Goal: Information Seeking & Learning: Learn about a topic

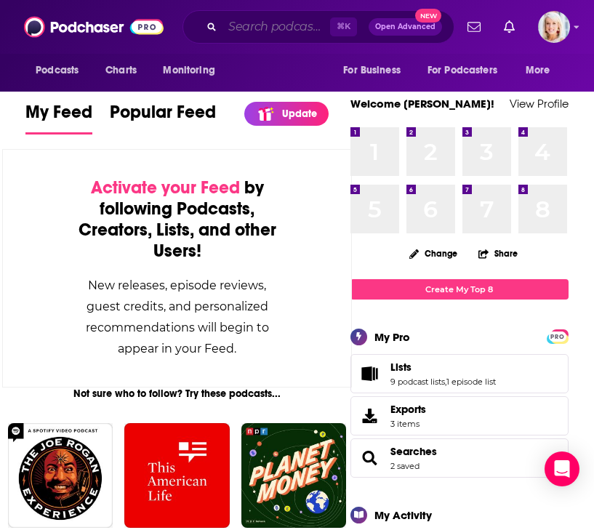
click at [264, 34] on input "Search podcasts, credits, & more..." at bounding box center [276, 26] width 108 height 23
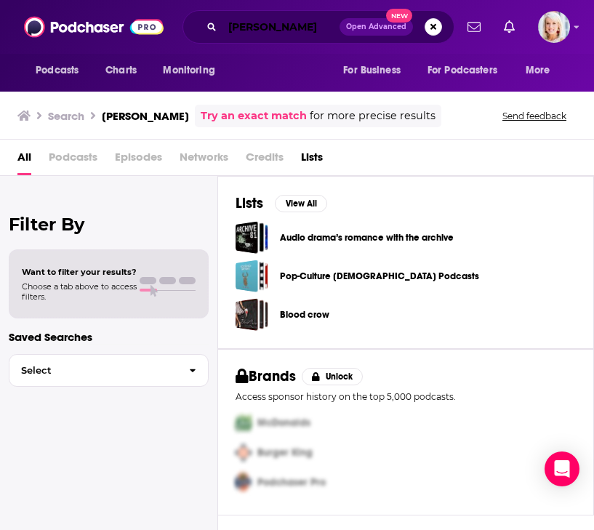
click at [316, 29] on input "[PERSON_NAME]" at bounding box center [280, 26] width 117 height 23
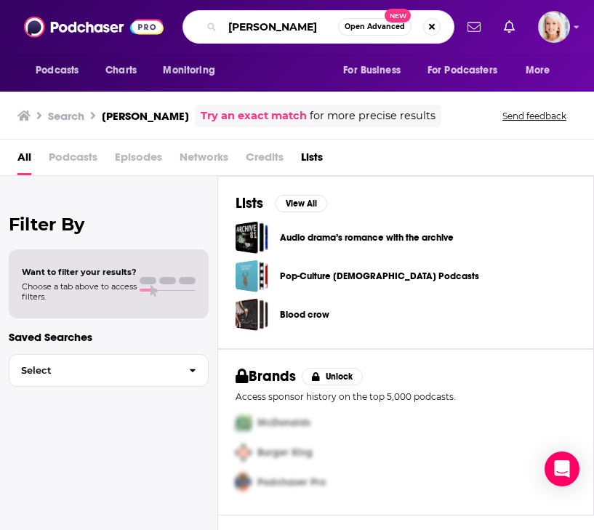
type input "[PERSON_NAME]"
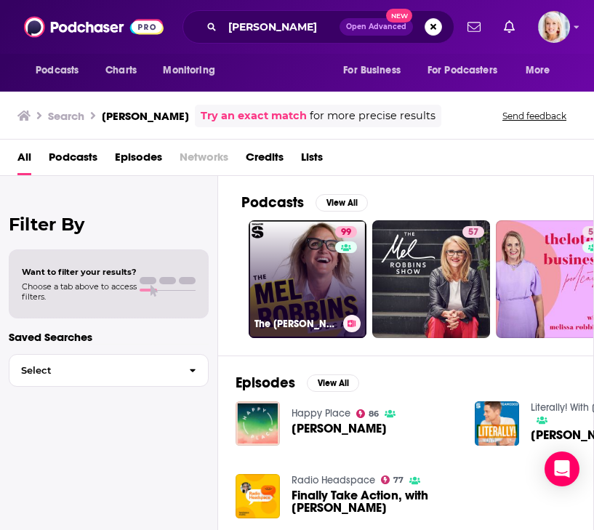
click at [321, 281] on link "99 The [PERSON_NAME] Podcast" at bounding box center [308, 279] width 118 height 118
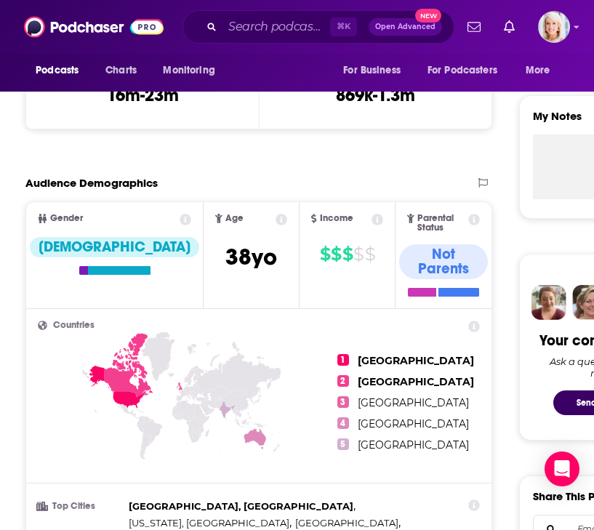
scroll to position [469, 0]
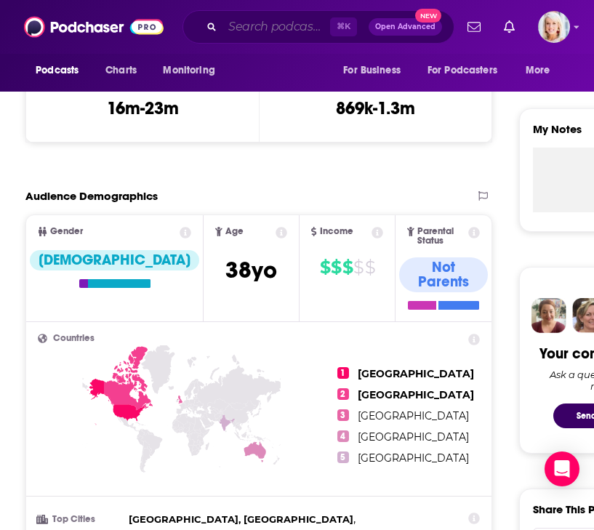
click at [246, 27] on input "Search podcasts, credits, & more..." at bounding box center [276, 26] width 108 height 23
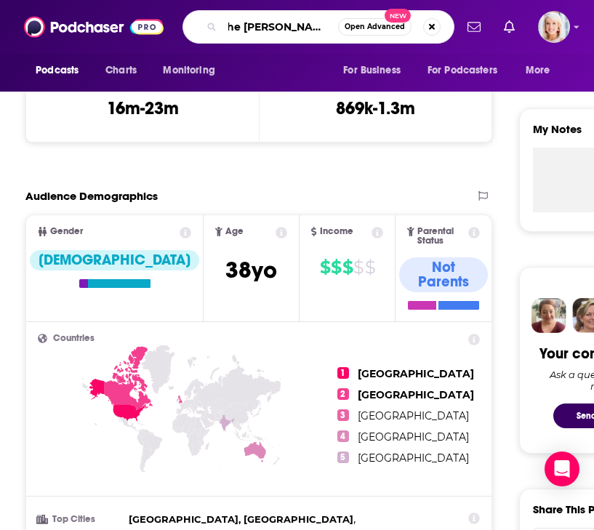
type input "the [PERSON_NAME] show"
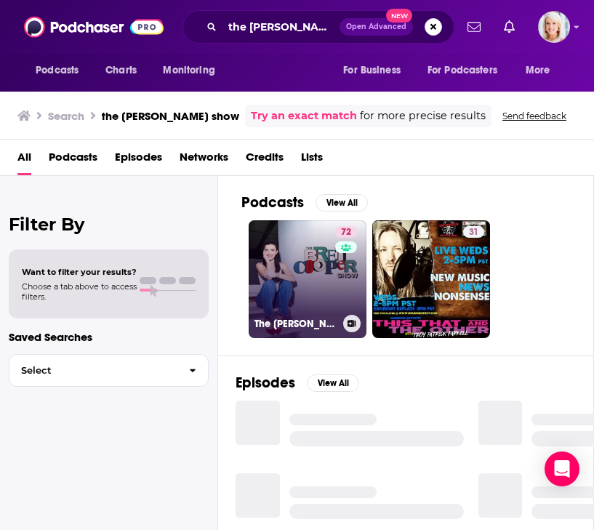
click at [315, 309] on link "72 The [PERSON_NAME] Show" at bounding box center [308, 279] width 118 height 118
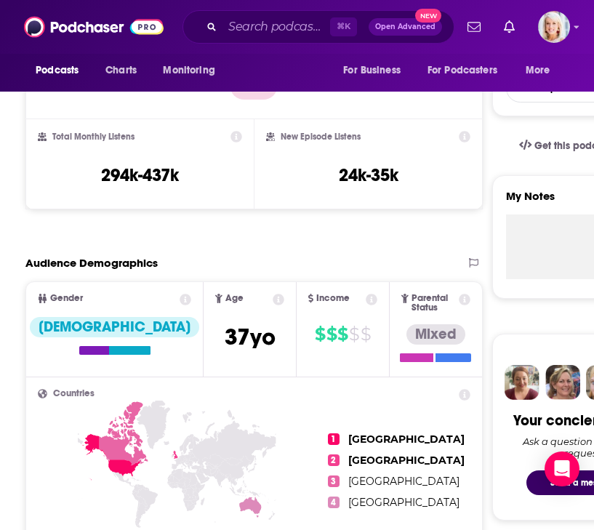
scroll to position [394, 0]
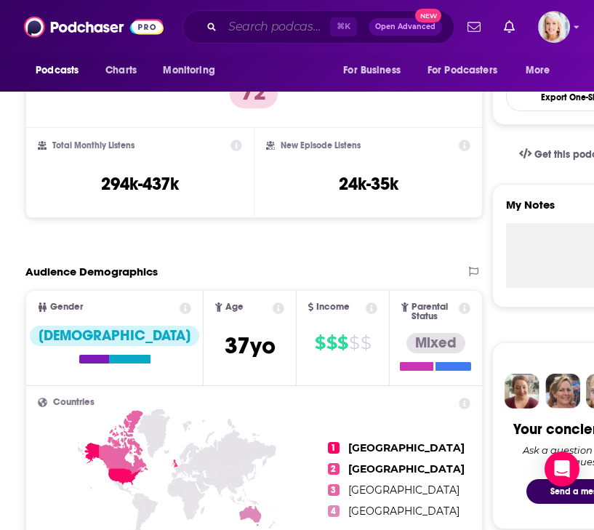
click at [259, 22] on input "Search podcasts, credits, & more..." at bounding box center [276, 26] width 108 height 23
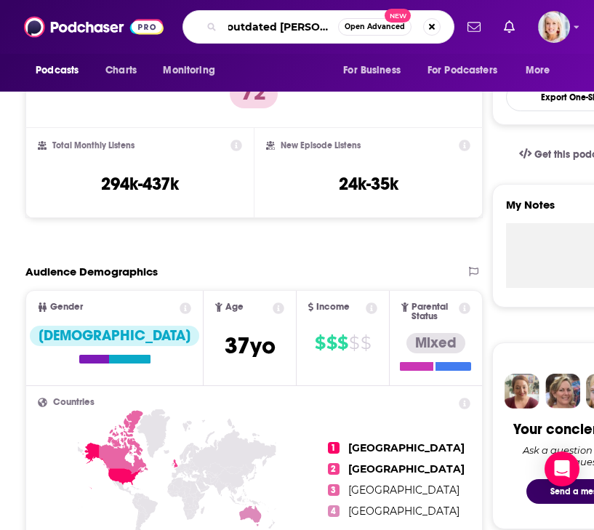
scroll to position [0, 20]
type input "outdated [PERSON_NAME]"
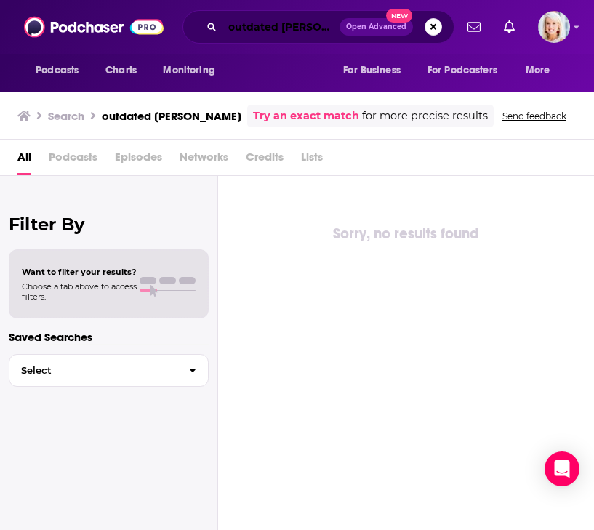
click at [278, 28] on input "outdated [PERSON_NAME]" at bounding box center [280, 26] width 117 height 23
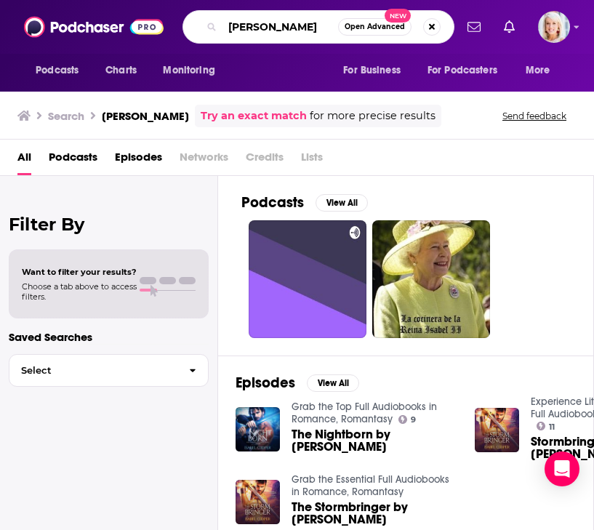
click at [237, 38] on div "[PERSON_NAME] Open Advanced New" at bounding box center [318, 26] width 272 height 33
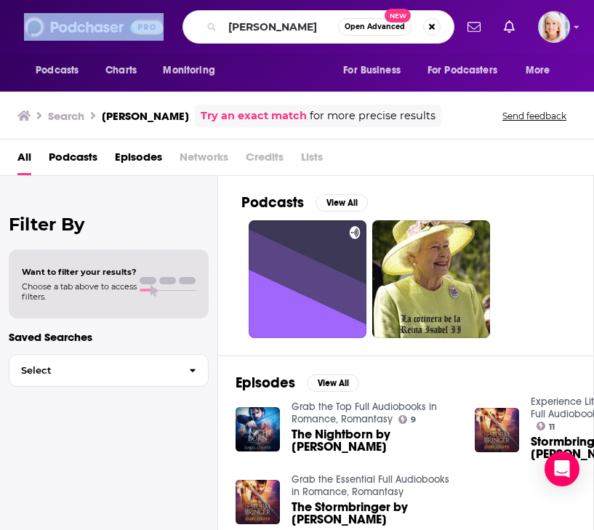
click at [237, 38] on div "[PERSON_NAME] Open Advanced New" at bounding box center [318, 26] width 272 height 33
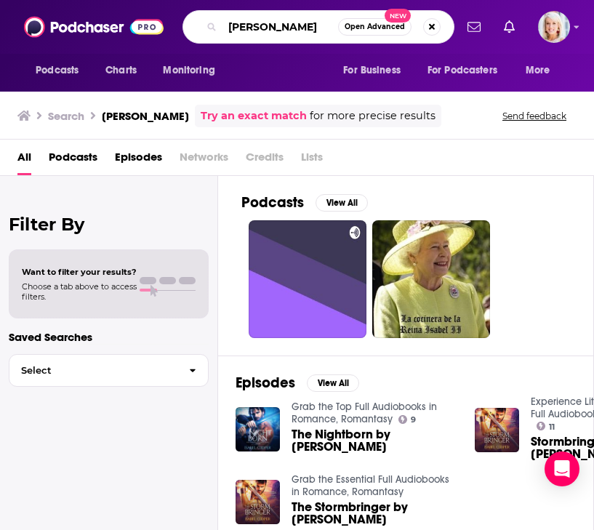
click at [247, 24] on input "[PERSON_NAME]" at bounding box center [280, 26] width 116 height 23
type input "relatable"
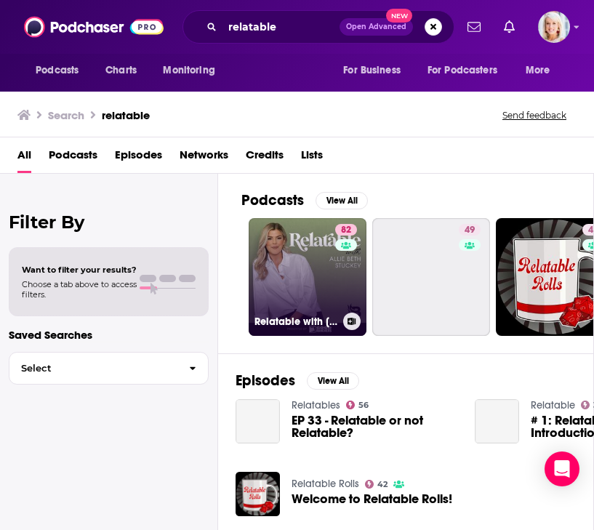
click at [292, 286] on link "82 Relatable with [PERSON_NAME] [PERSON_NAME]" at bounding box center [308, 277] width 118 height 118
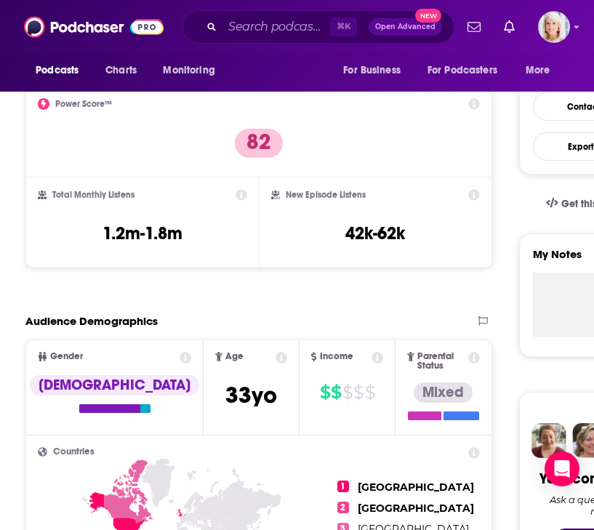
scroll to position [355, 0]
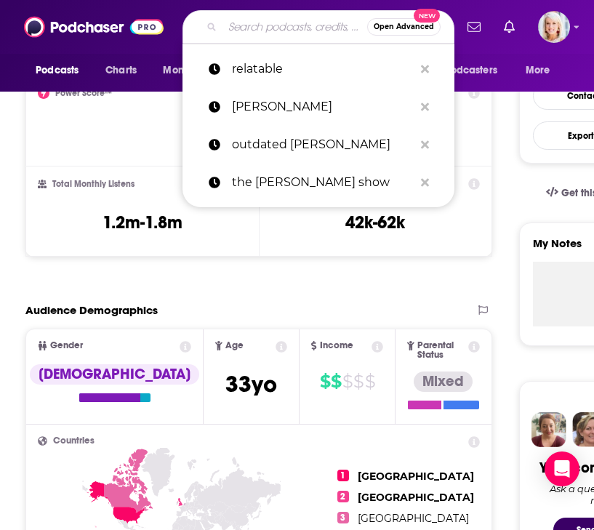
click at [250, 31] on input "Search podcasts, credits, & more..." at bounding box center [294, 26] width 145 height 23
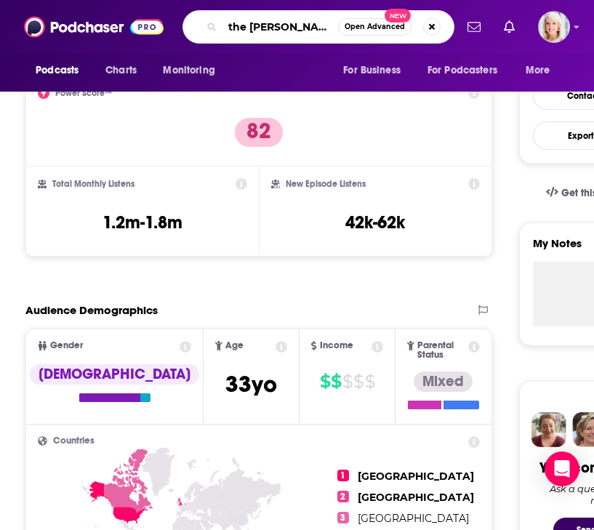
scroll to position [0, 14]
type input "the [PERSON_NAME] show"
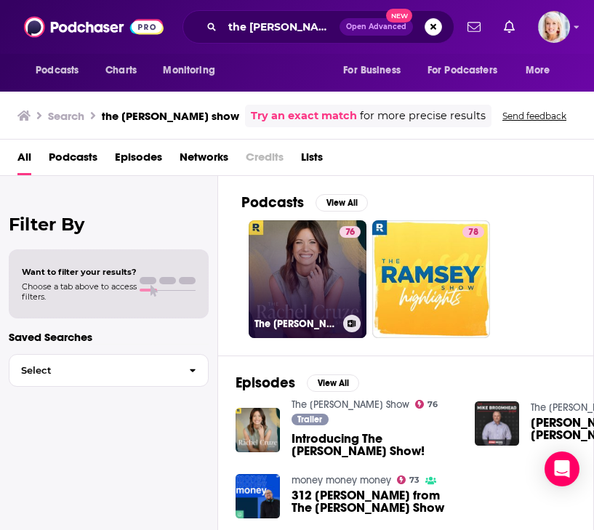
click at [315, 302] on link "76 The [PERSON_NAME] Show" at bounding box center [308, 279] width 118 height 118
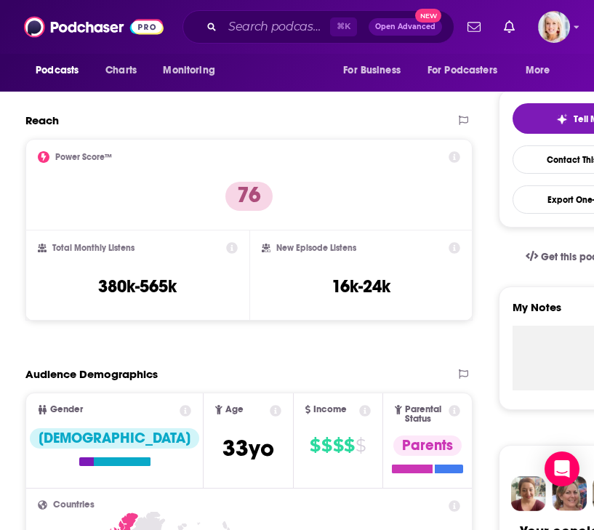
scroll to position [292, 0]
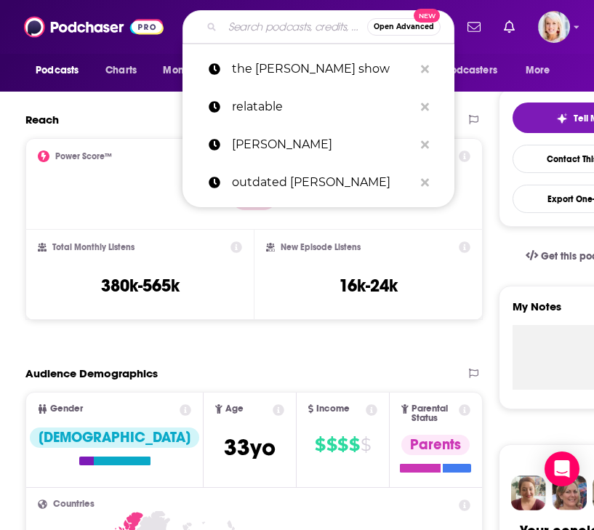
click at [249, 24] on input "Search podcasts, credits, & more..." at bounding box center [294, 26] width 145 height 23
paste input "The Skinny Confidential Him & Her Show"
type input "The Skinny Confidential Him & Her Show"
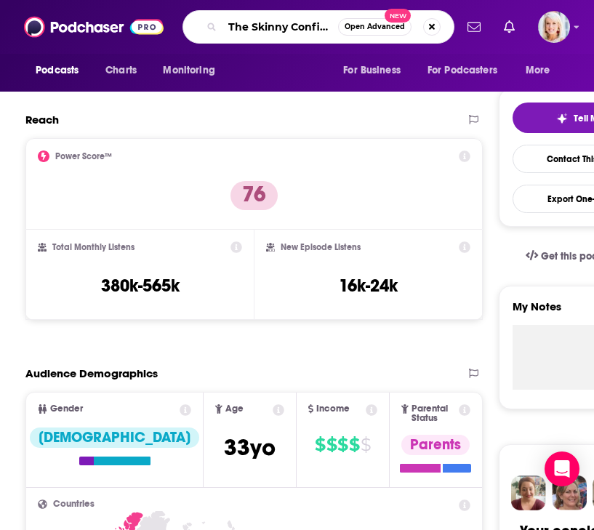
scroll to position [0, 114]
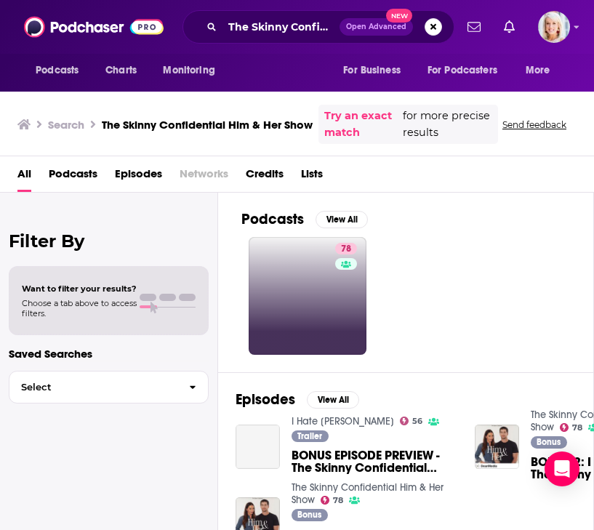
click at [313, 281] on link "78" at bounding box center [308, 296] width 118 height 118
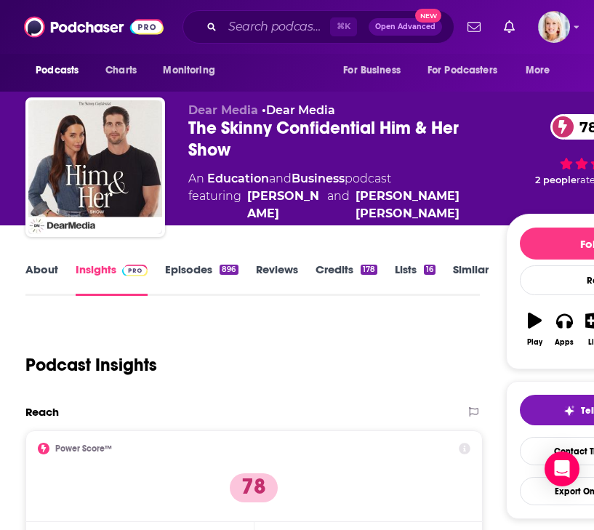
click at [42, 276] on link "About" at bounding box center [41, 278] width 33 height 33
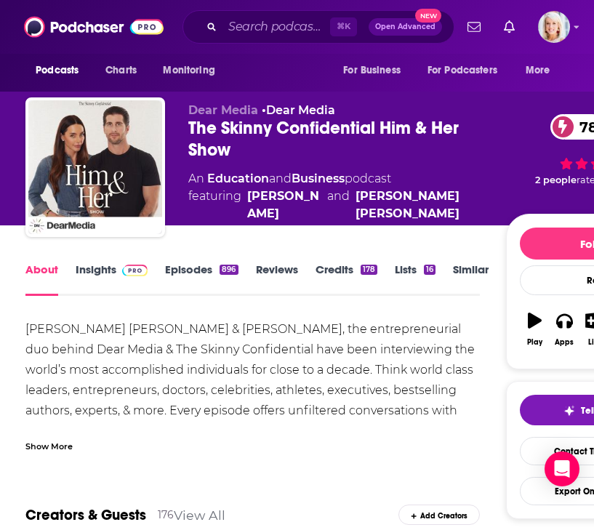
click at [47, 447] on div "Show More" at bounding box center [48, 445] width 47 height 14
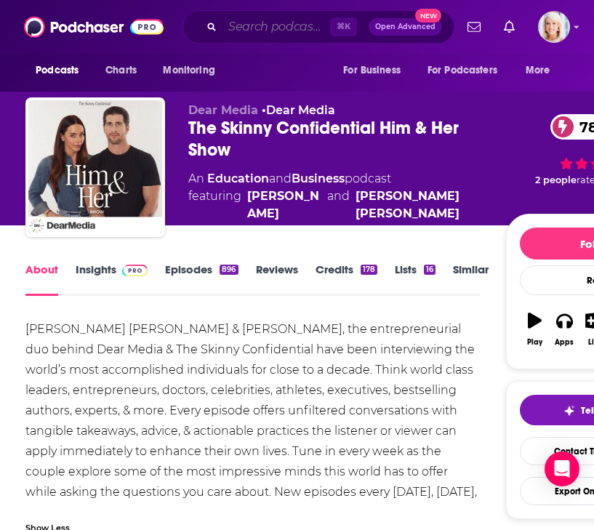
click at [253, 28] on input "Search podcasts, credits, & more..." at bounding box center [276, 26] width 108 height 23
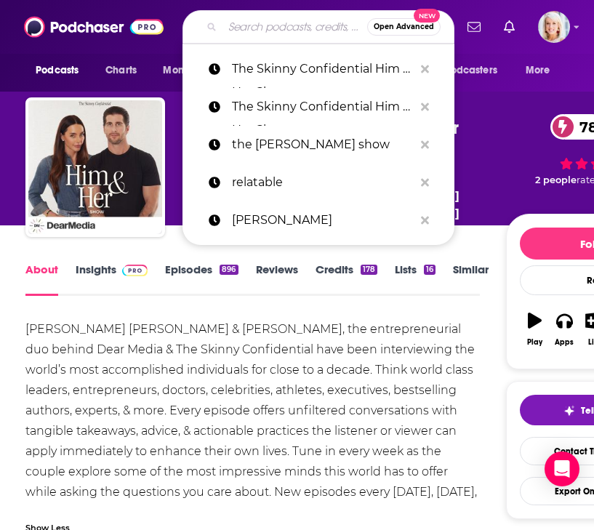
paste input "The Boss Babe Podcast – [PERSON_NAME]"
type input "The Boss Babe Podcast – [PERSON_NAME]"
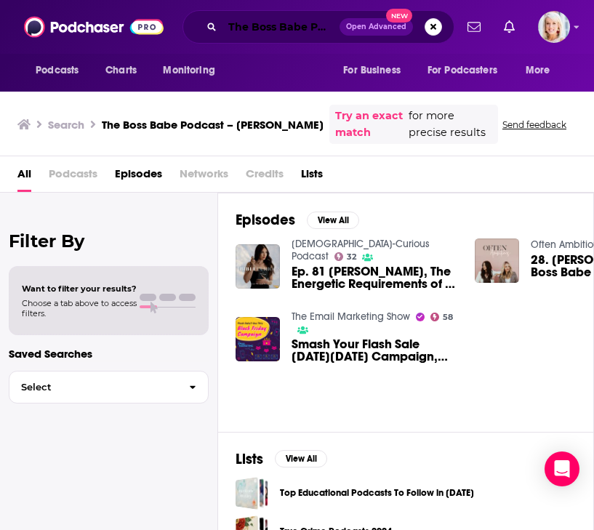
click at [321, 28] on input "The Boss Babe Podcast – [PERSON_NAME]" at bounding box center [280, 26] width 117 height 23
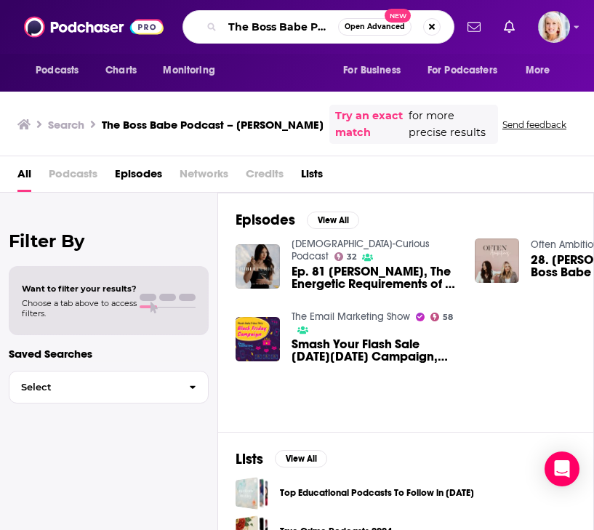
scroll to position [0, 97]
drag, startPoint x: 323, startPoint y: 28, endPoint x: 512, endPoint y: 27, distance: 189.7
click at [512, 27] on div "Podcasts Charts Monitoring The Boss Babe Podcast – [PERSON_NAME] Open Advanced …" at bounding box center [297, 27] width 594 height 54
click at [283, 27] on input "The Boss Babe Podcast – [PERSON_NAME]" at bounding box center [280, 26] width 116 height 23
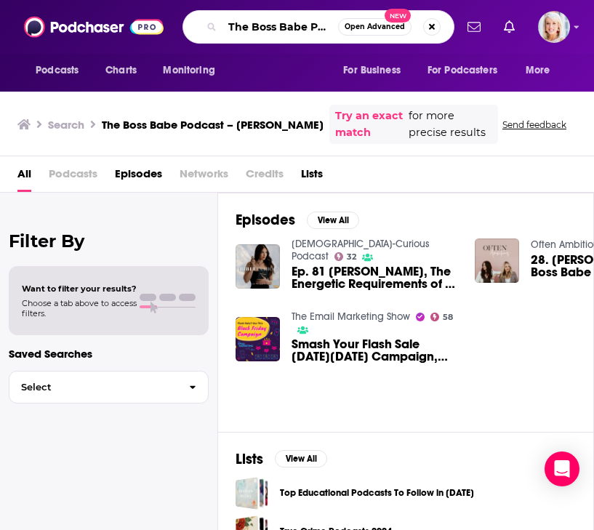
drag, startPoint x: 270, startPoint y: 28, endPoint x: -8, endPoint y: 28, distance: 277.6
click at [0, 28] on html "Podcasts Charts Monitoring The Boss Babe Podcast – [PERSON_NAME] Open Advanced …" at bounding box center [297, 265] width 594 height 530
type input "[PERSON_NAME]"
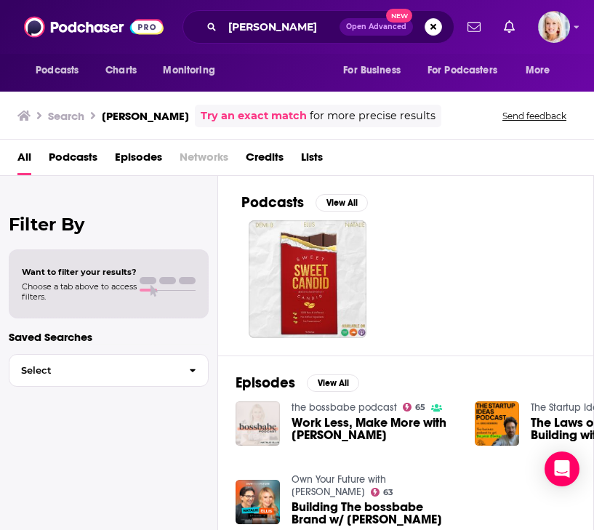
click at [262, 422] on img "Work Less, Make More with Natalie Ellis" at bounding box center [257, 423] width 44 height 44
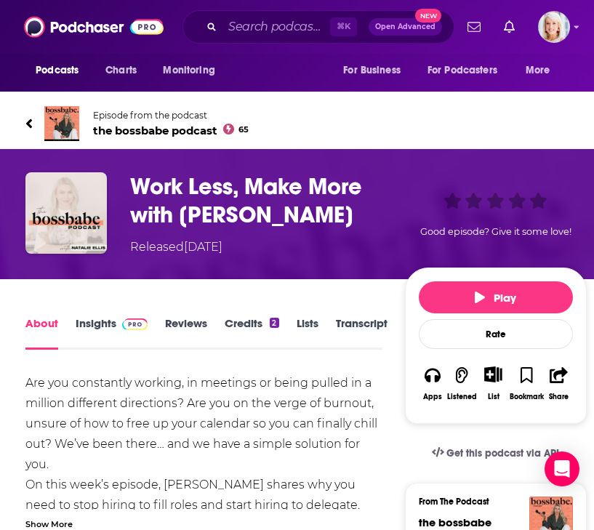
click at [94, 331] on link "Insights" at bounding box center [112, 332] width 72 height 33
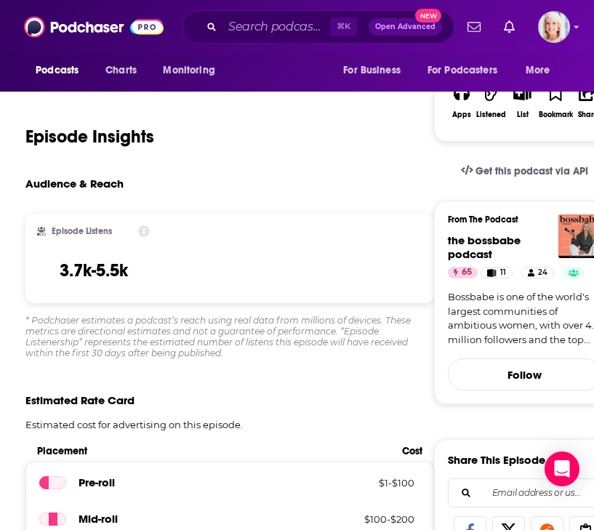
scroll to position [283, 0]
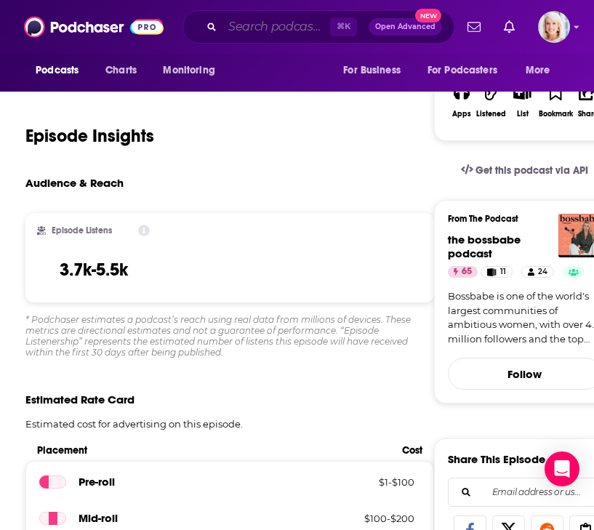
click at [273, 25] on input "Search podcasts, credits, & more..." at bounding box center [276, 26] width 108 height 23
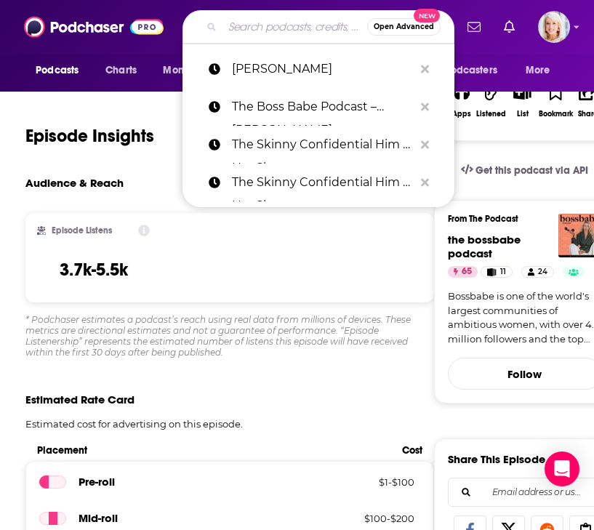
paste input "The [PERSON_NAME] Show"
type input "The [PERSON_NAME] Show"
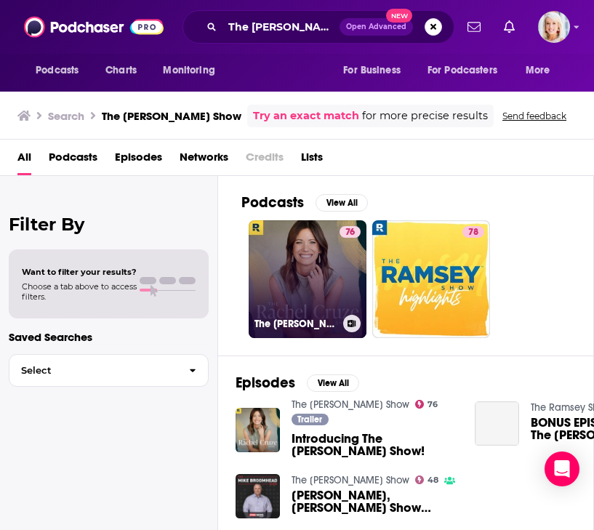
click at [331, 263] on link "76 The [PERSON_NAME] Show" at bounding box center [308, 279] width 118 height 118
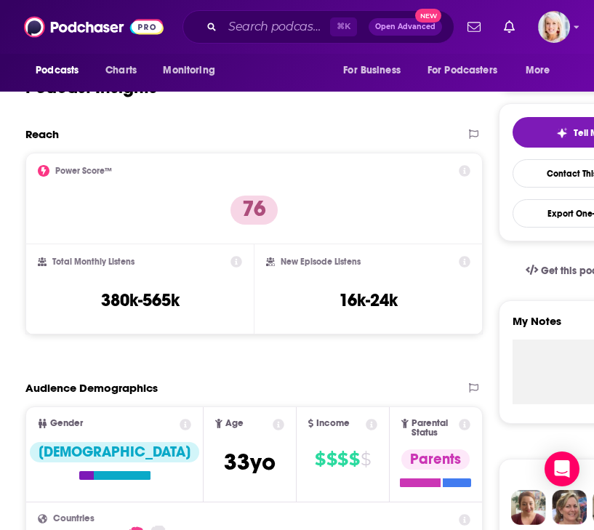
scroll to position [282, 0]
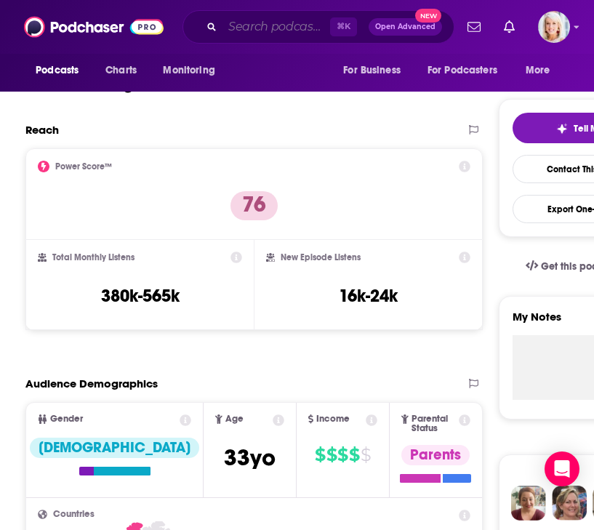
click at [257, 29] on input "Search podcasts, credits, & more..." at bounding box center [276, 26] width 108 height 23
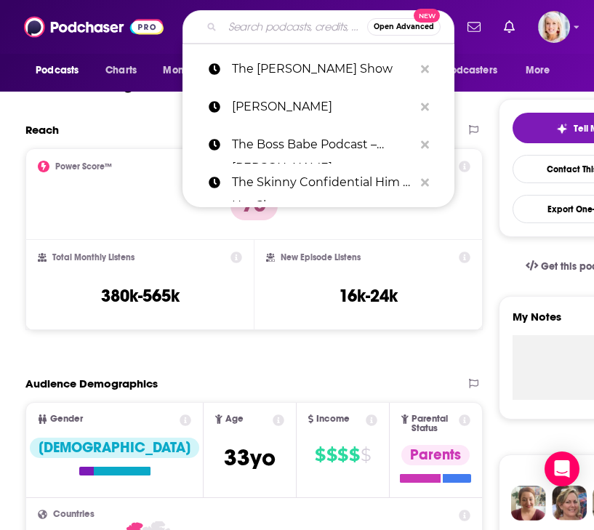
paste input "The [PERSON_NAME] Show"
type input "The [PERSON_NAME] Show"
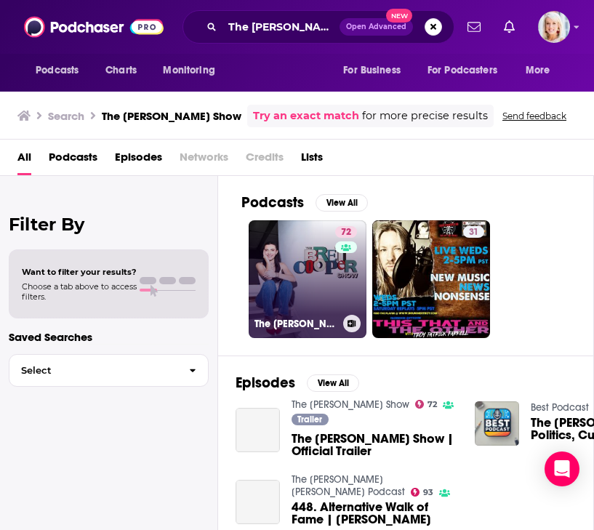
click at [308, 286] on link "72 The [PERSON_NAME] Show" at bounding box center [308, 279] width 118 height 118
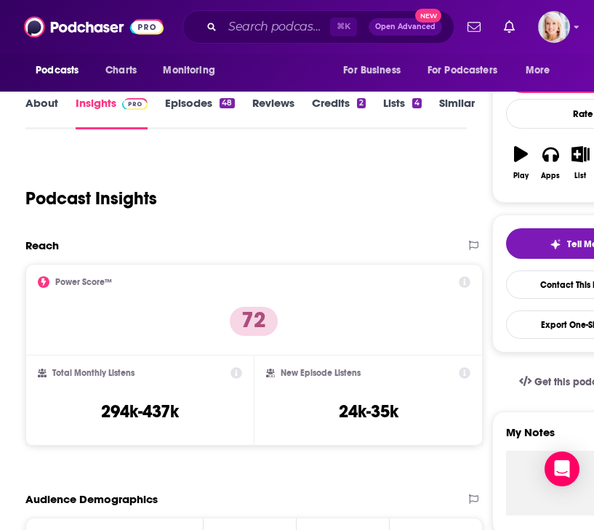
scroll to position [173, 0]
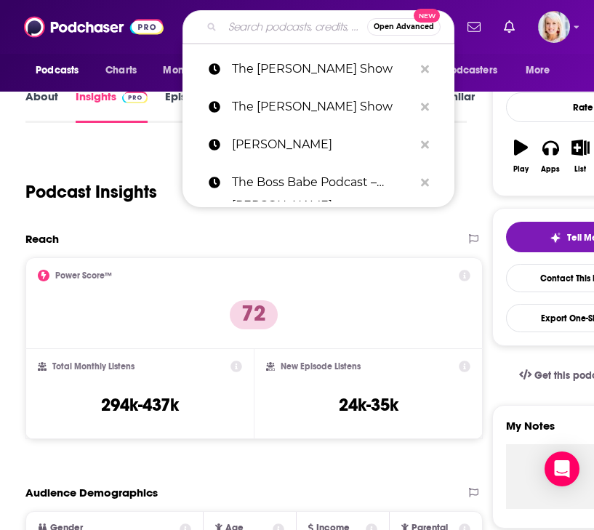
click at [277, 28] on input "Search podcasts, credits, & more..." at bounding box center [294, 26] width 145 height 23
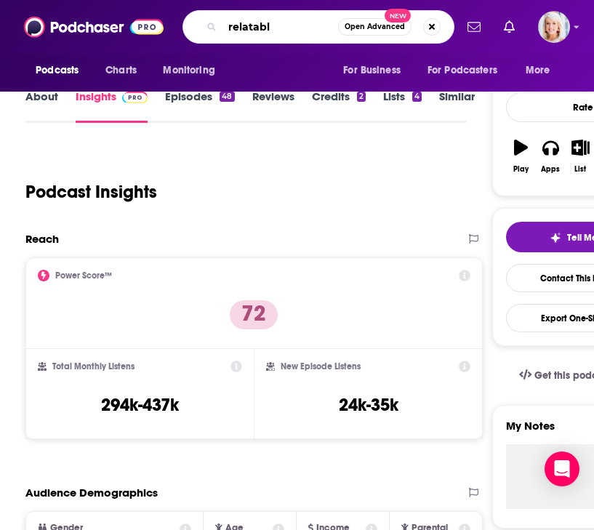
type input "relatable"
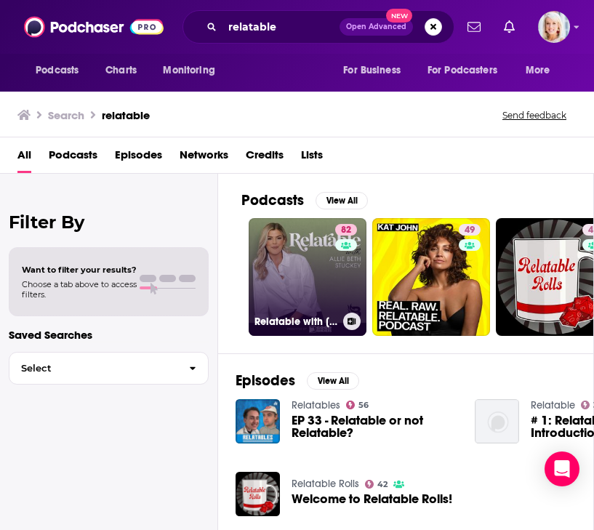
click at [300, 264] on link "82 Relatable with [PERSON_NAME] [PERSON_NAME]" at bounding box center [308, 277] width 118 height 118
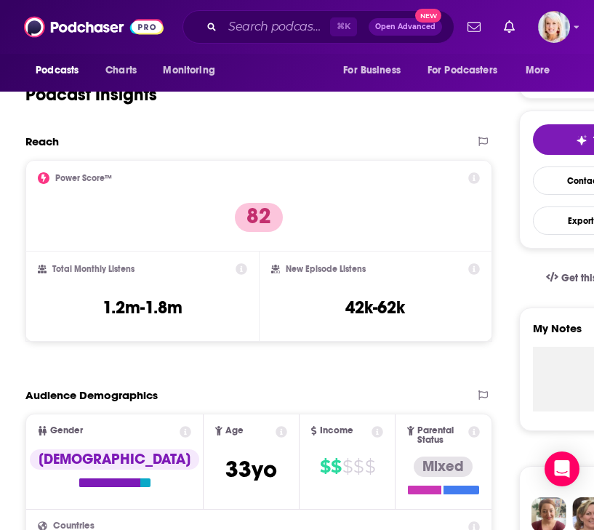
scroll to position [288, 0]
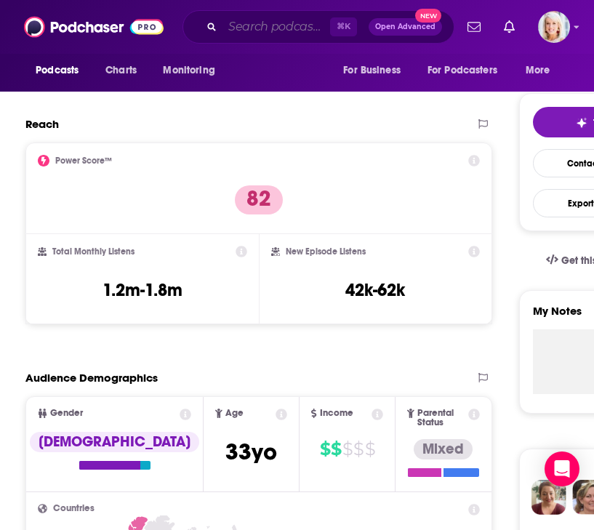
click at [257, 31] on input "Search podcasts, credits, & more..." at bounding box center [276, 26] width 108 height 23
paste input "Demoted"
type input "Demoted"
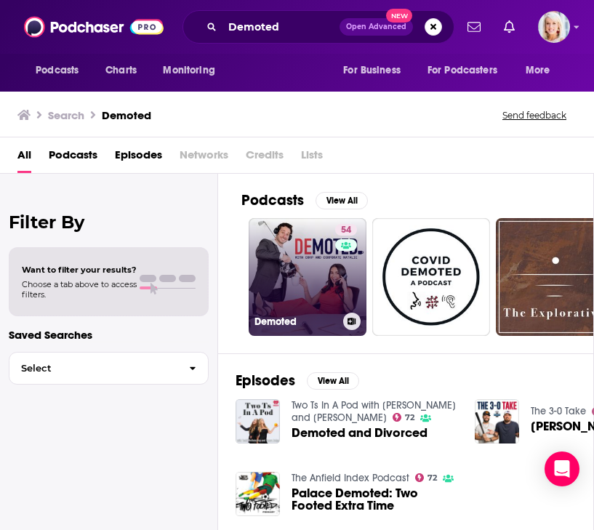
click at [299, 293] on link "54 Demoted" at bounding box center [308, 277] width 118 height 118
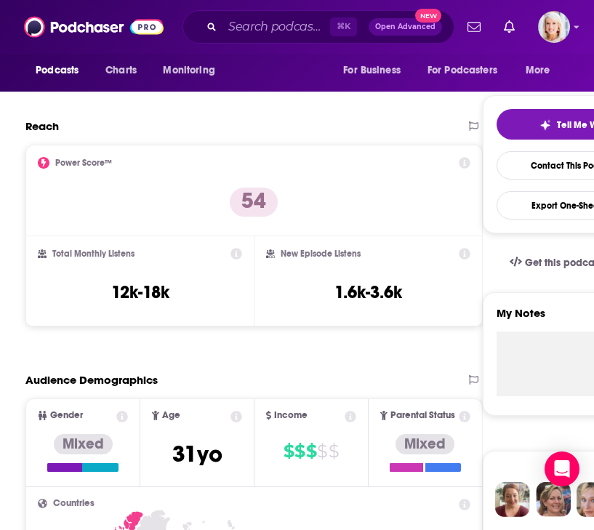
scroll to position [287, 0]
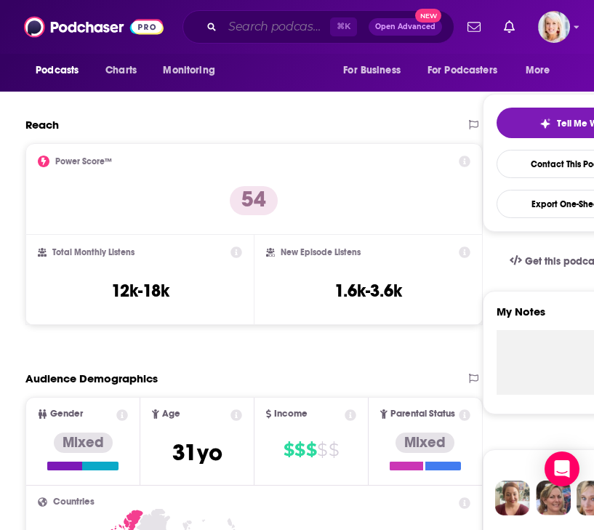
click at [249, 33] on input "Search podcasts, credits, & more..." at bounding box center [276, 26] width 108 height 23
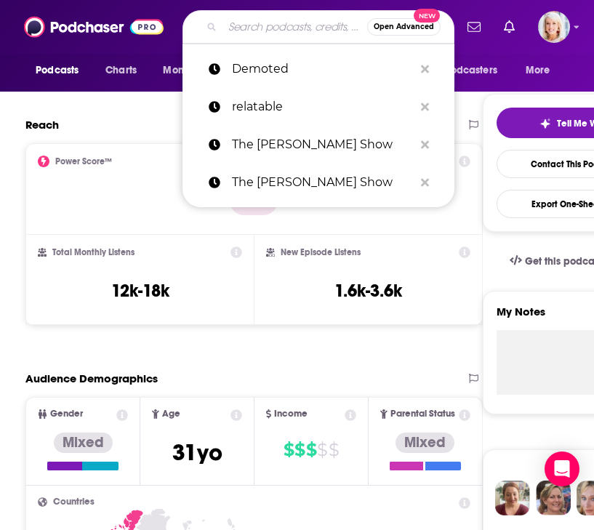
paste input "De-Influenced – [PERSON_NAME] & [PERSON_NAME]"
type input "De-Influenced – [PERSON_NAME] & [PERSON_NAME]"
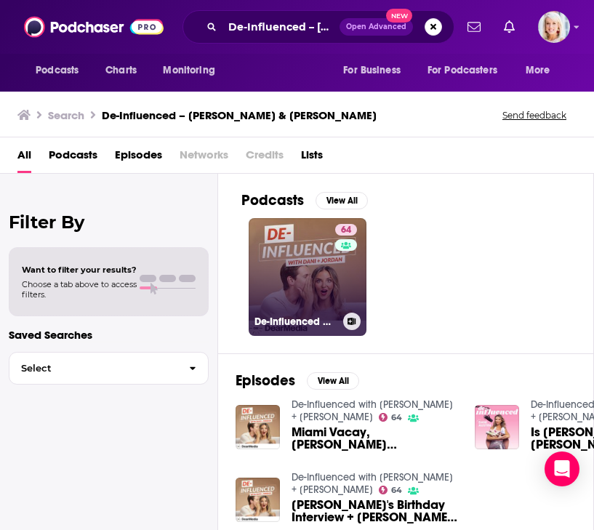
click at [313, 305] on link "64 De-Influenced with [PERSON_NAME] + [PERSON_NAME]" at bounding box center [308, 277] width 118 height 118
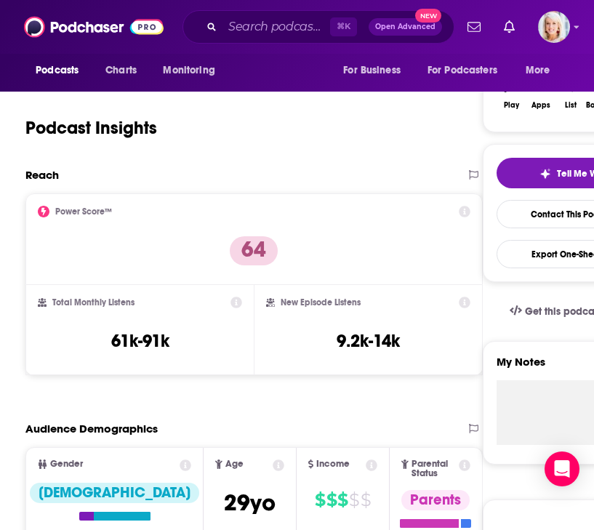
scroll to position [245, 0]
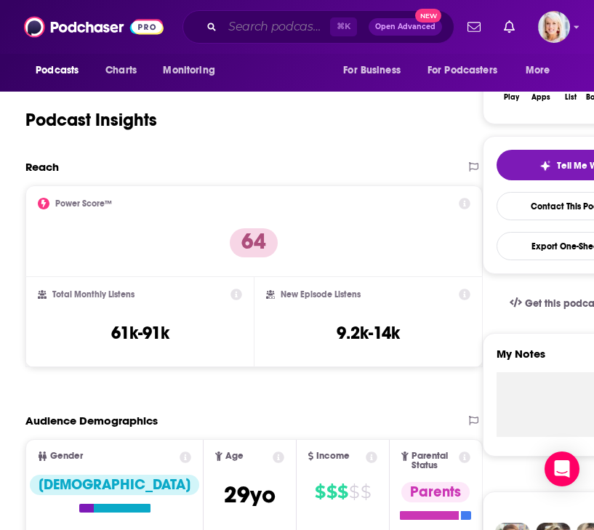
click at [255, 33] on input "Search podcasts, credits, & more..." at bounding box center [276, 26] width 108 height 23
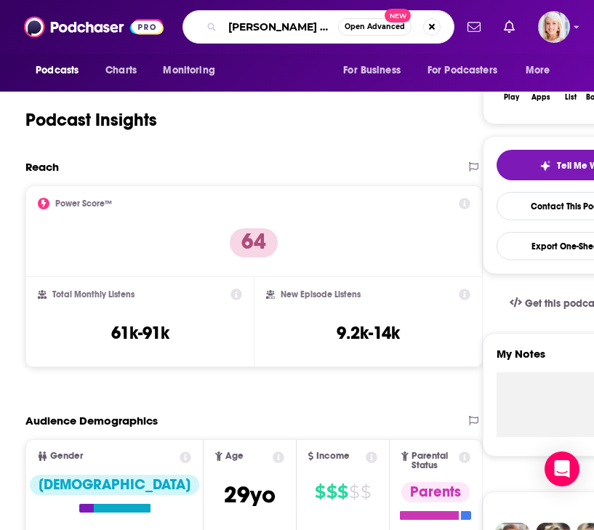
type input "[PERSON_NAME]"
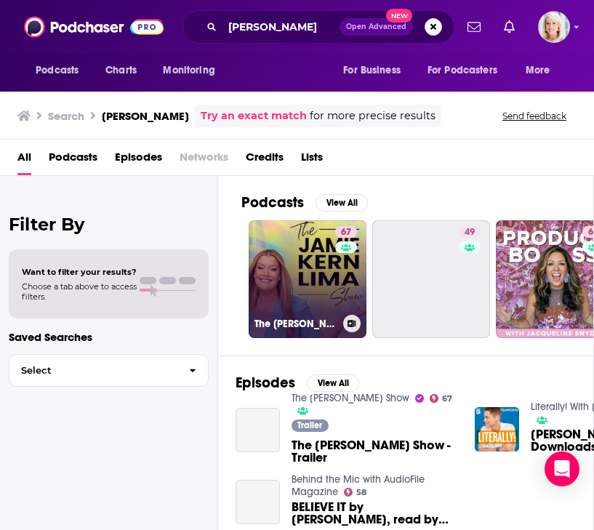
click at [330, 285] on link "67 The [PERSON_NAME] Show" at bounding box center [308, 279] width 118 height 118
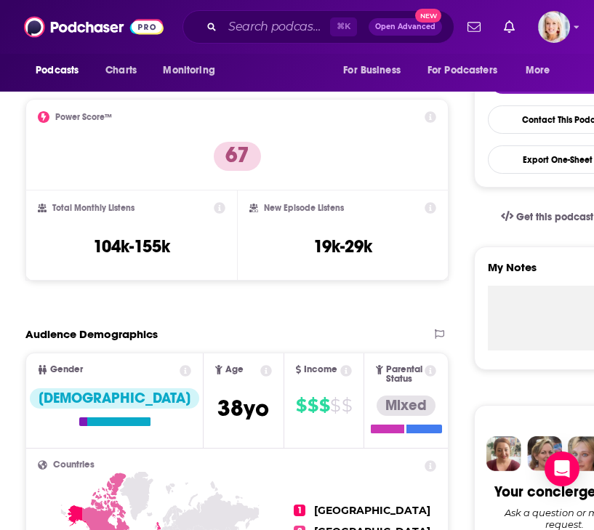
scroll to position [333, 0]
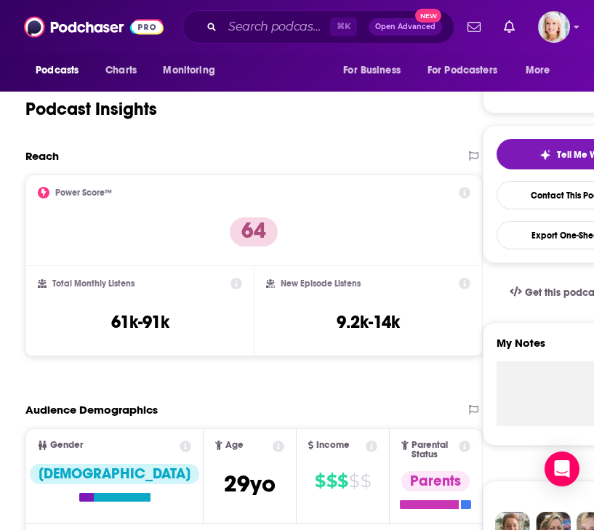
scroll to position [264, 0]
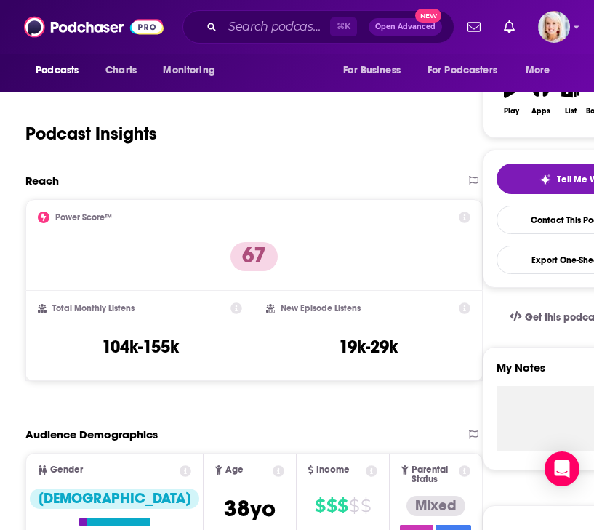
scroll to position [232, 0]
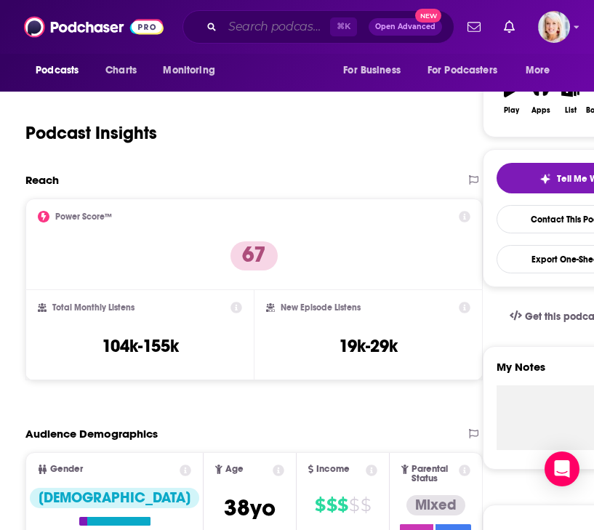
click at [257, 26] on input "Search podcasts, credits, & more..." at bounding box center [276, 26] width 108 height 23
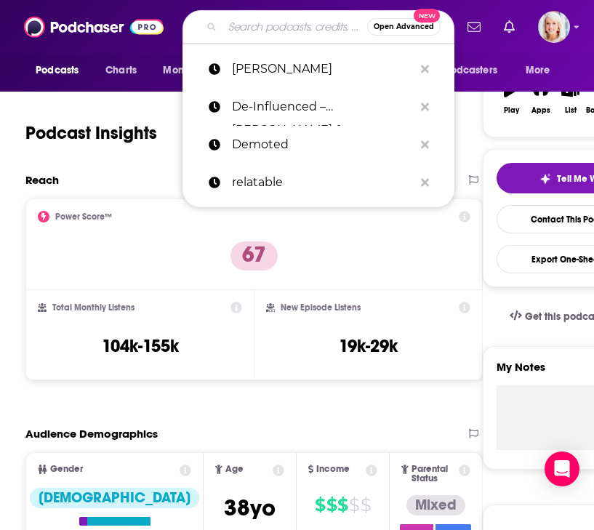
paste input "[PERSON_NAME]"
type input "[PERSON_NAME]"
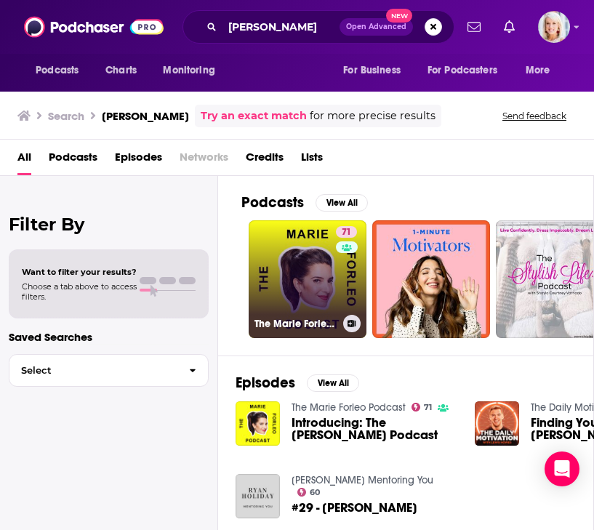
click at [301, 318] on h3 "The Marie Forleo Podcast" at bounding box center [295, 324] width 83 height 12
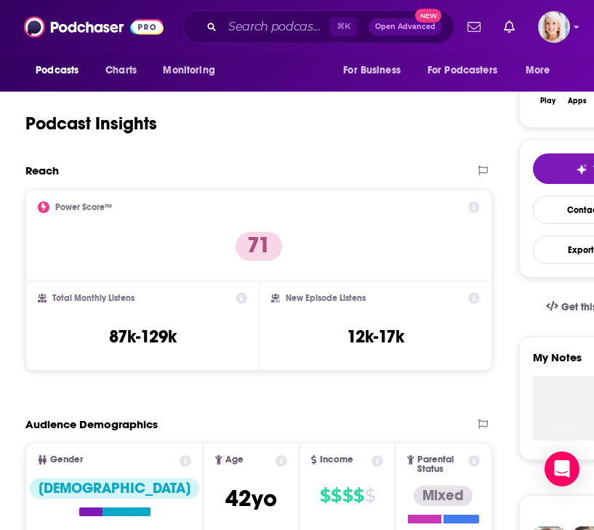
scroll to position [246, 0]
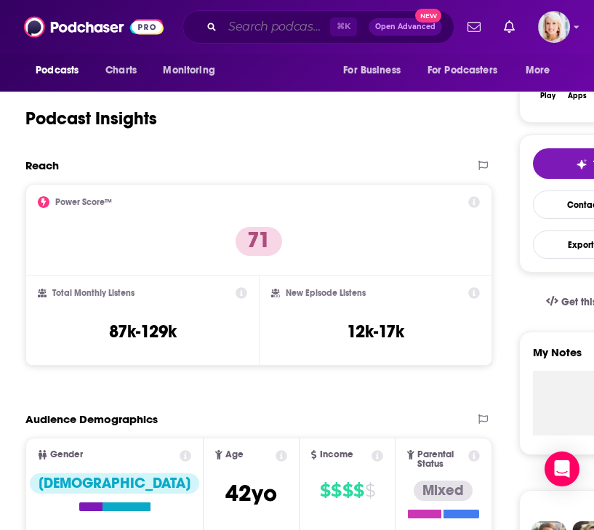
click at [258, 26] on input "Search podcasts, credits, & more..." at bounding box center [276, 26] width 108 height 23
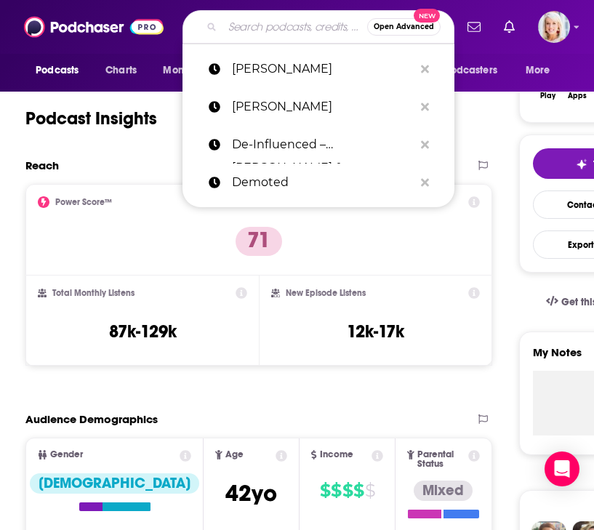
paste input "[PERSON_NAME]"
type input "[PERSON_NAME]"
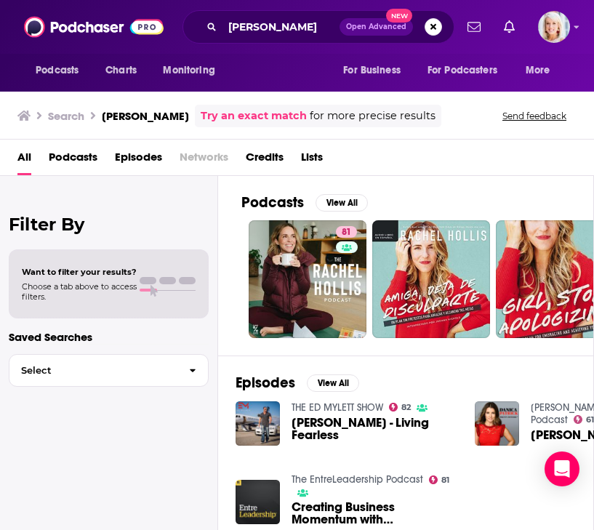
scroll to position [1, 0]
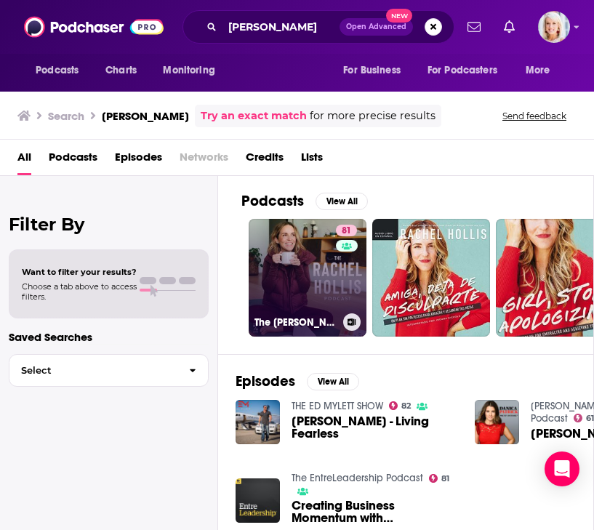
click at [310, 299] on link "81 The [PERSON_NAME] Podcast" at bounding box center [308, 278] width 118 height 118
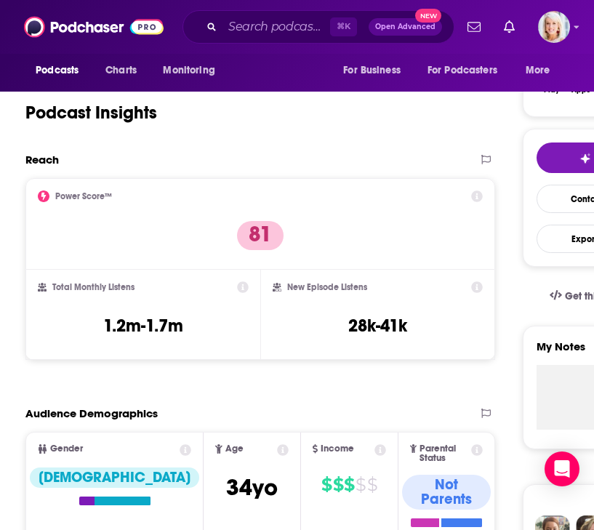
scroll to position [266, 0]
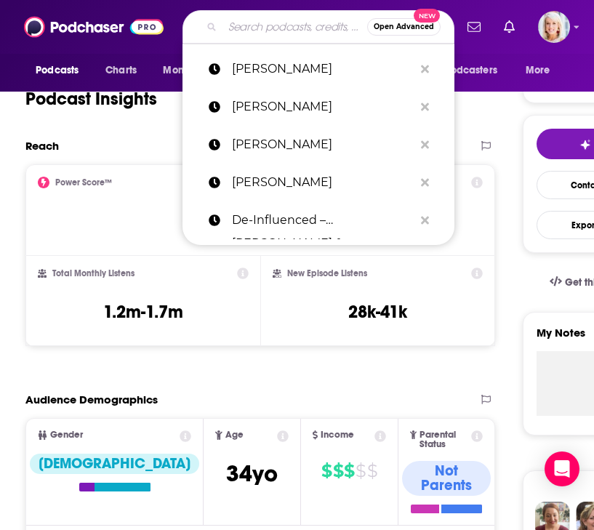
click at [264, 25] on input "Search podcasts, credits, & more..." at bounding box center [294, 26] width 145 height 23
paste input "[PERSON_NAME]"
type input "[PERSON_NAME]"
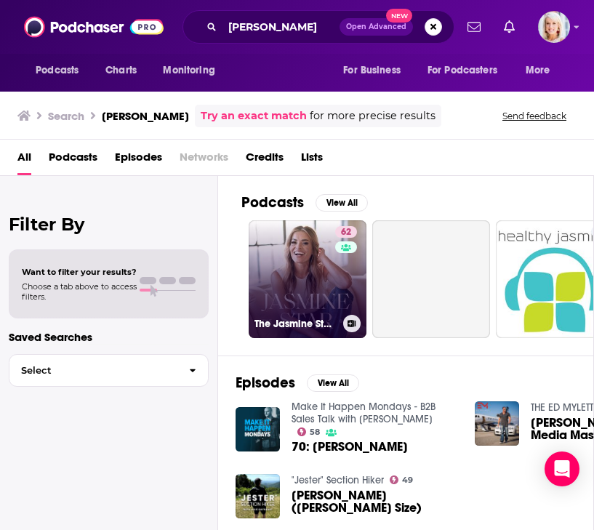
click at [295, 247] on link "62 The [PERSON_NAME] Show" at bounding box center [308, 279] width 118 height 118
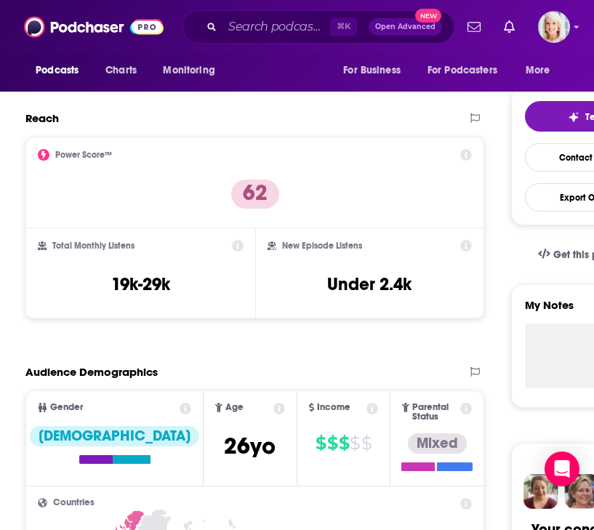
scroll to position [305, 0]
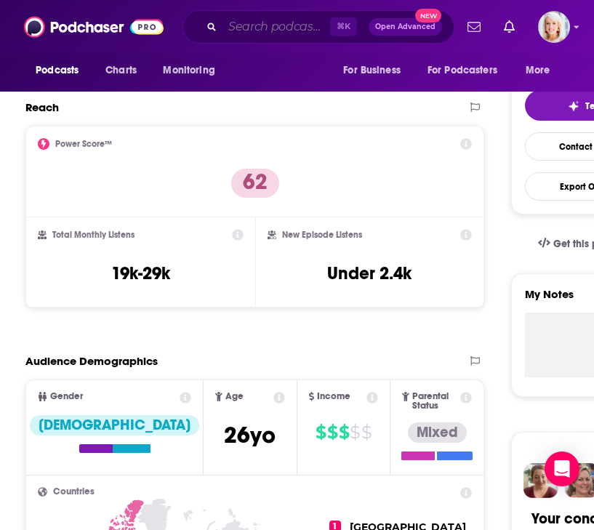
click at [259, 33] on input "Search podcasts, credits, & more..." at bounding box center [276, 26] width 108 height 23
paste input "[PERSON_NAME]"
type input "[PERSON_NAME]"
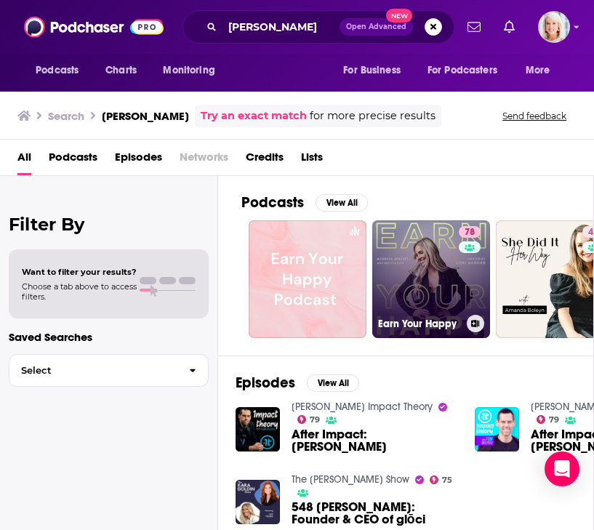
click at [440, 250] on link "78 Earn Your Happy" at bounding box center [431, 279] width 118 height 118
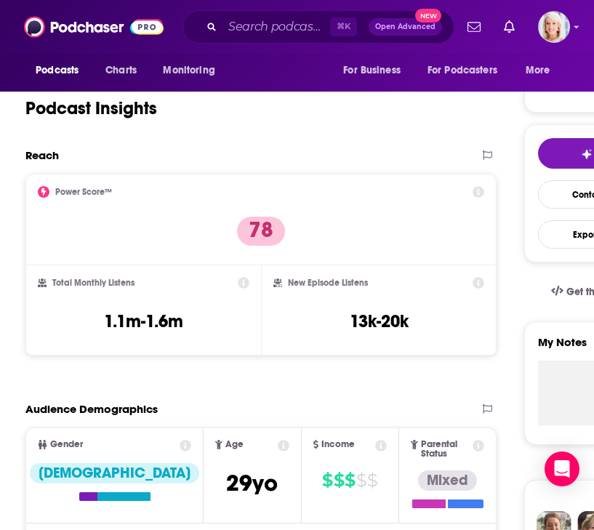
scroll to position [264, 0]
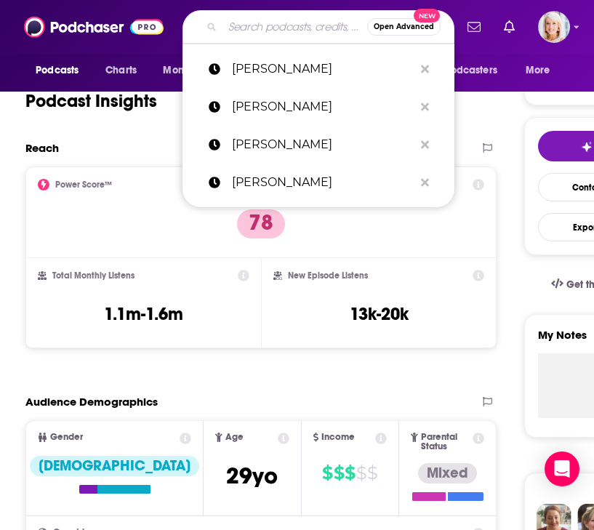
click at [249, 23] on input "Search podcasts, credits, & more..." at bounding box center [294, 26] width 145 height 23
paste input "The Powerhouse Women – [PERSON_NAME]"
type input "The Powerhouse Women – [PERSON_NAME]"
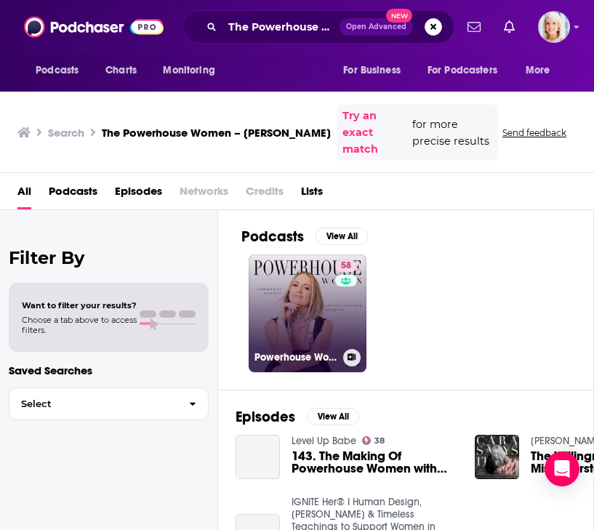
click at [309, 326] on link "58 Powerhouse Women" at bounding box center [308, 313] width 118 height 118
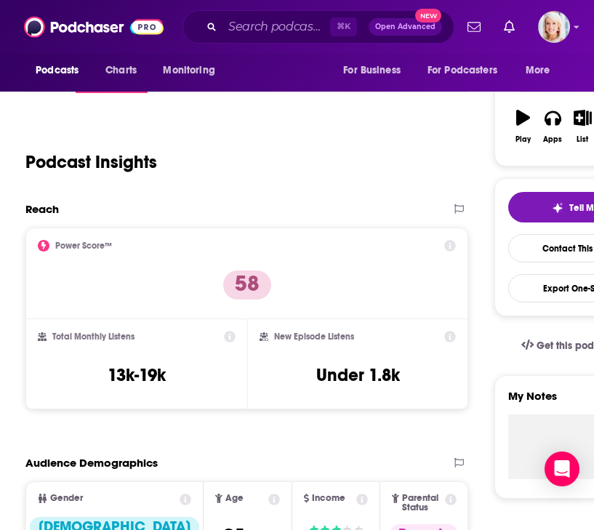
scroll to position [217, 0]
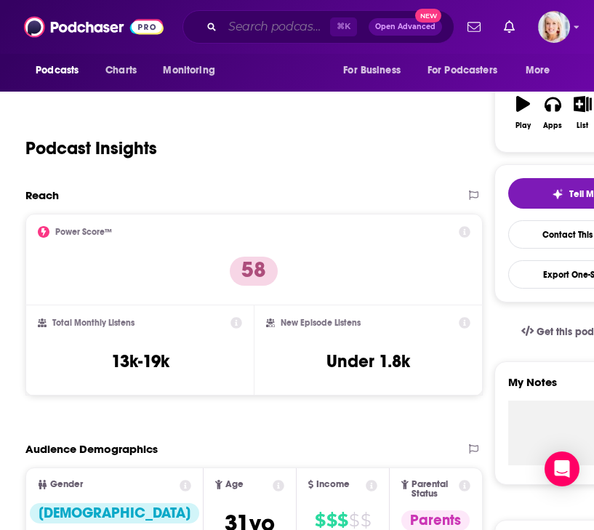
click at [260, 25] on input "Search podcasts, credits, & more..." at bounding box center [276, 26] width 108 height 23
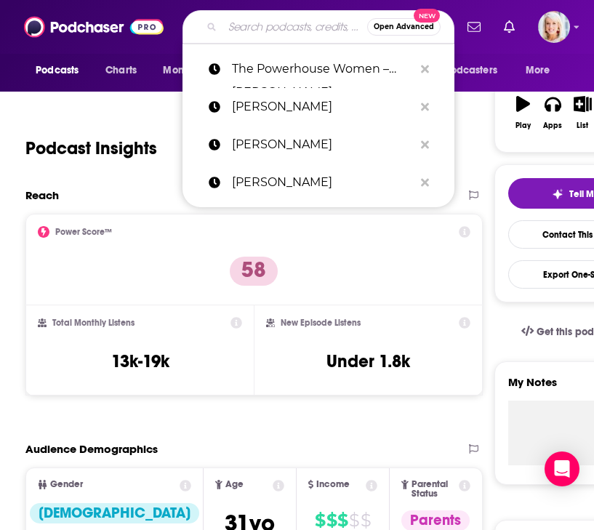
paste input "Build with [PERSON_NAME]"
type input "Build with [PERSON_NAME]"
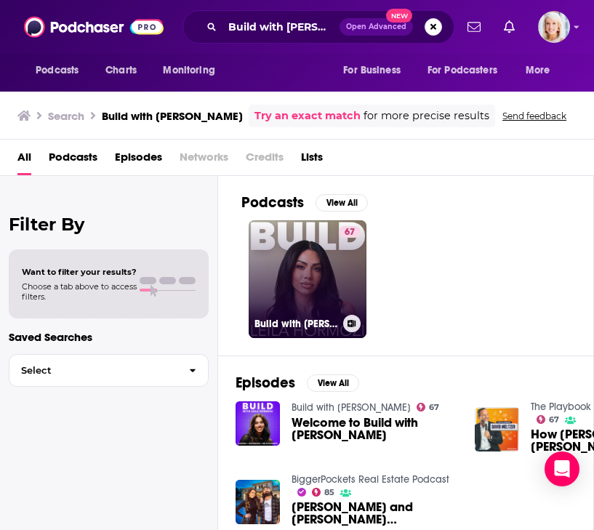
click at [333, 267] on link "67 Build with [PERSON_NAME]" at bounding box center [308, 279] width 118 height 118
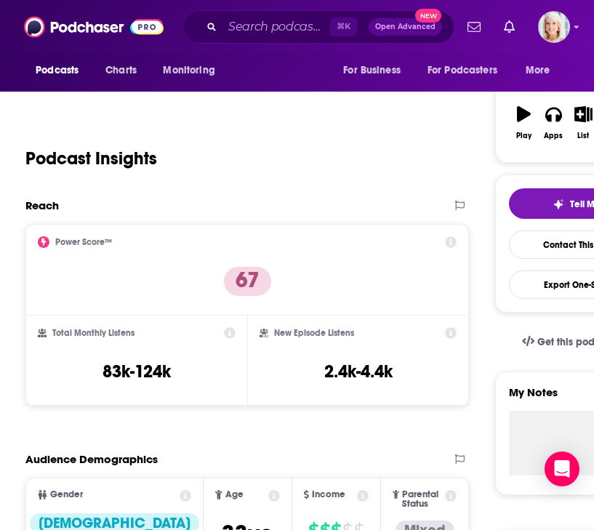
scroll to position [257, 0]
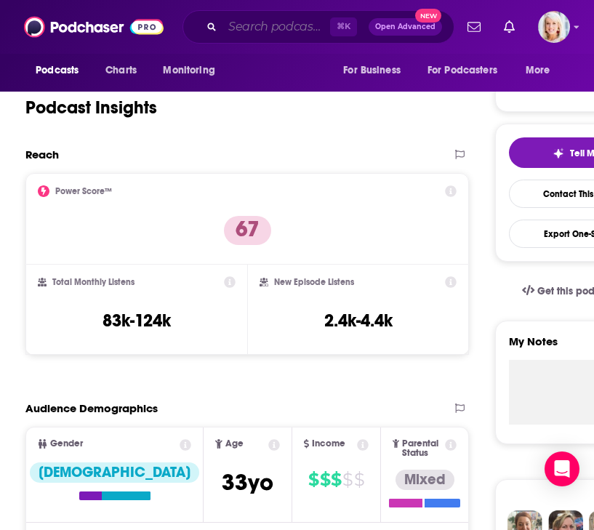
click at [246, 24] on input "Search podcasts, credits, & more..." at bounding box center [276, 26] width 108 height 23
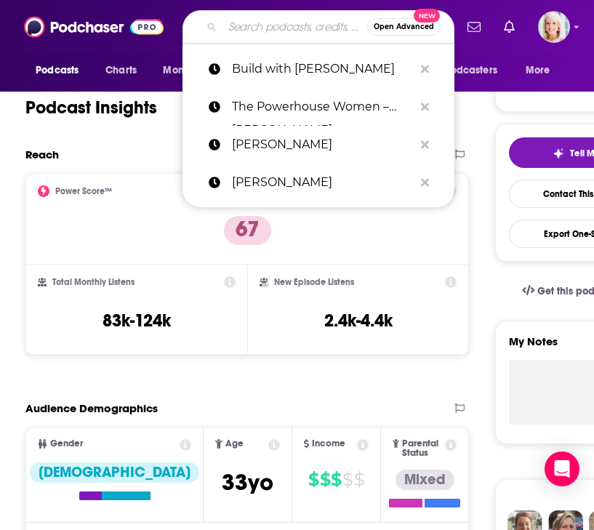
paste input "Women at Work – Harvard Business Review"
type input "Women at Work – Harvard Business Review"
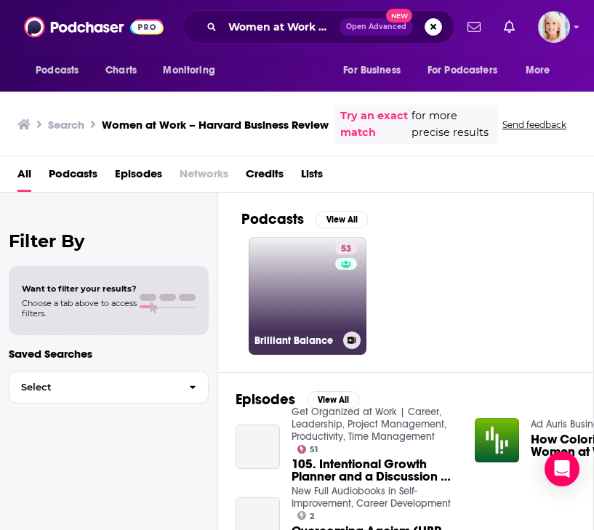
click at [307, 297] on link "53 Brilliant Balance" at bounding box center [308, 296] width 118 height 118
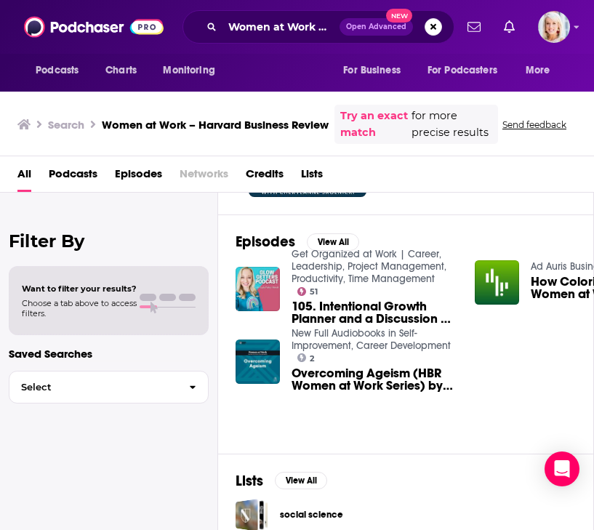
scroll to position [158, 0]
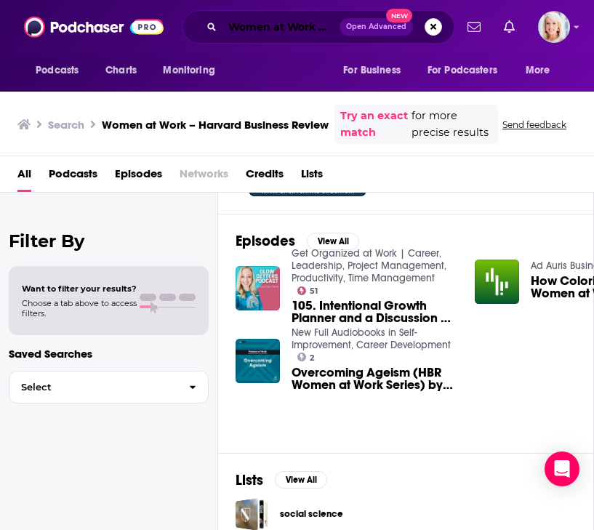
click at [278, 28] on input "Women at Work – Harvard Business Review" at bounding box center [280, 26] width 117 height 23
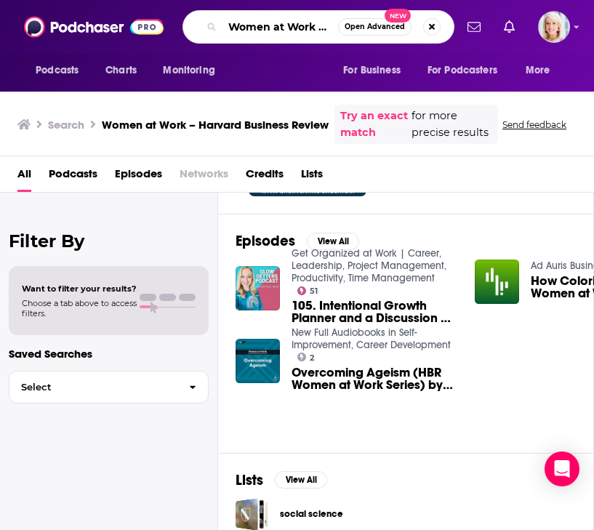
click at [305, 28] on input "Women at Work – Harvard Business Review" at bounding box center [280, 26] width 116 height 23
drag, startPoint x: 318, startPoint y: 28, endPoint x: 611, endPoint y: 25, distance: 293.6
click at [594, 25] on html "Podcasts Charts Monitoring Women at Work – Harvard Business Review Open Advance…" at bounding box center [297, 265] width 594 height 530
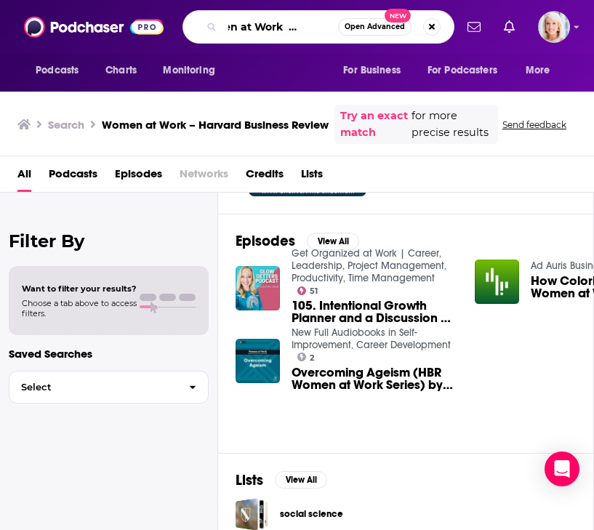
type input "Women at Work podcast"
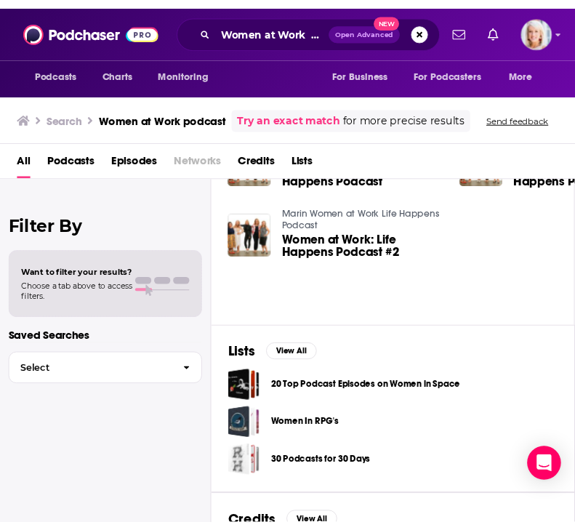
scroll to position [290, 0]
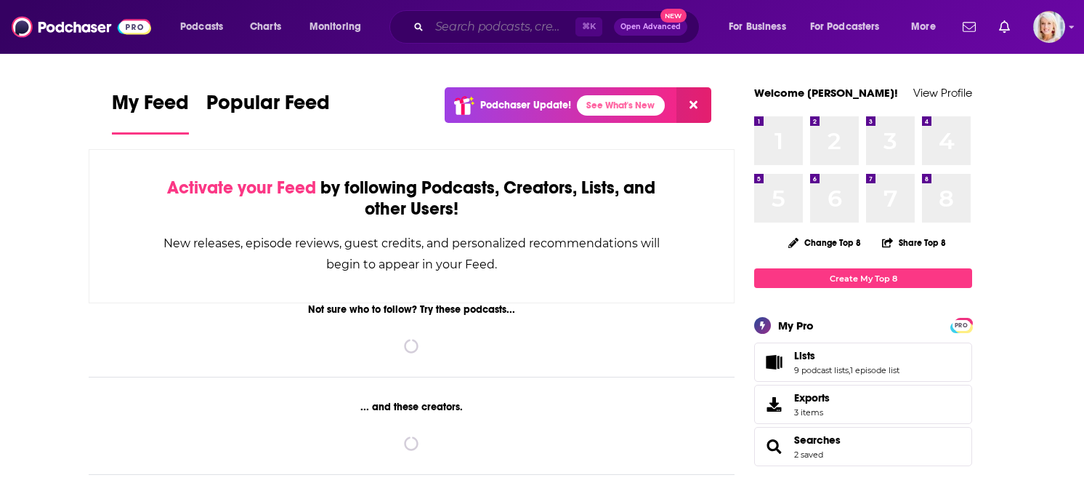
click at [481, 27] on input "Search podcasts, credits, & more..." at bounding box center [503, 26] width 146 height 23
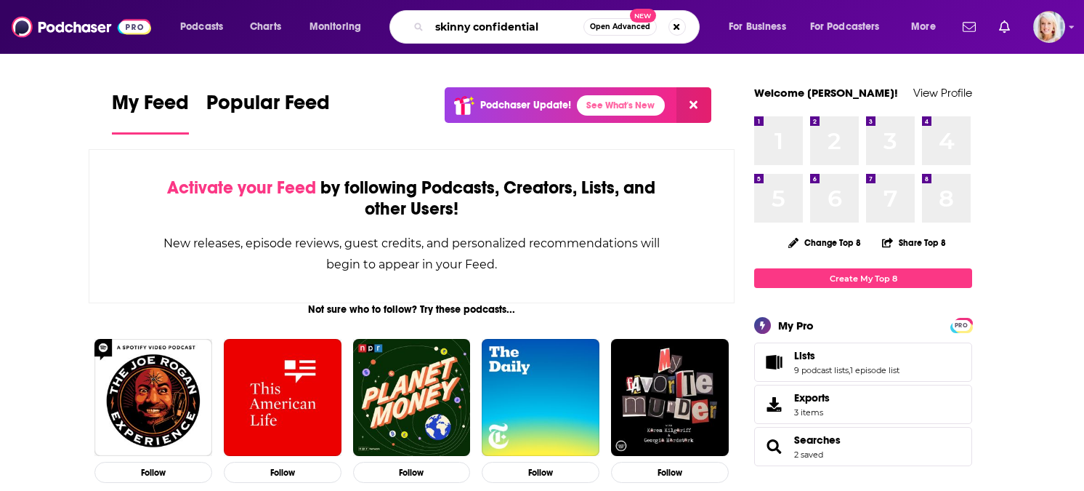
type input "skinny confidential"
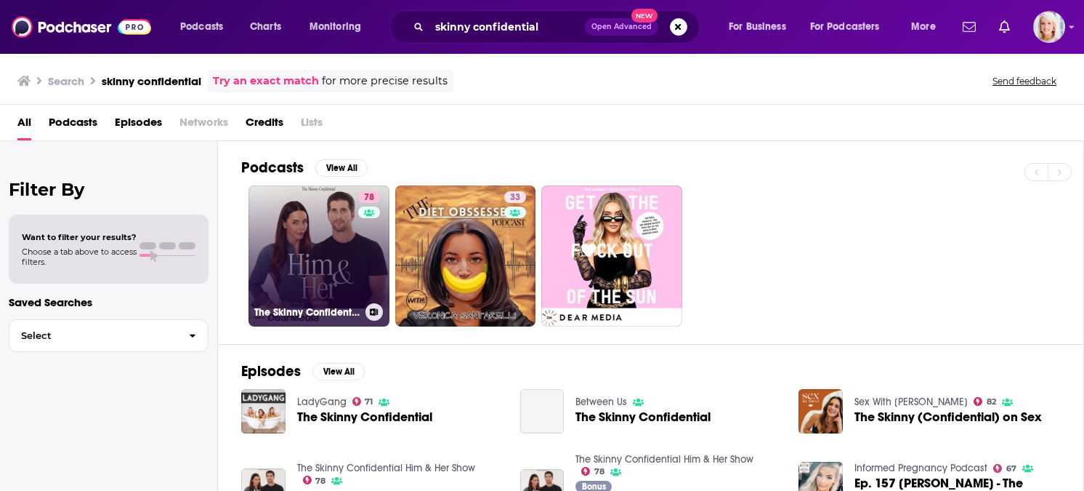
click at [328, 276] on link "78 The Skinny Confidential Him & Her Show" at bounding box center [319, 255] width 141 height 141
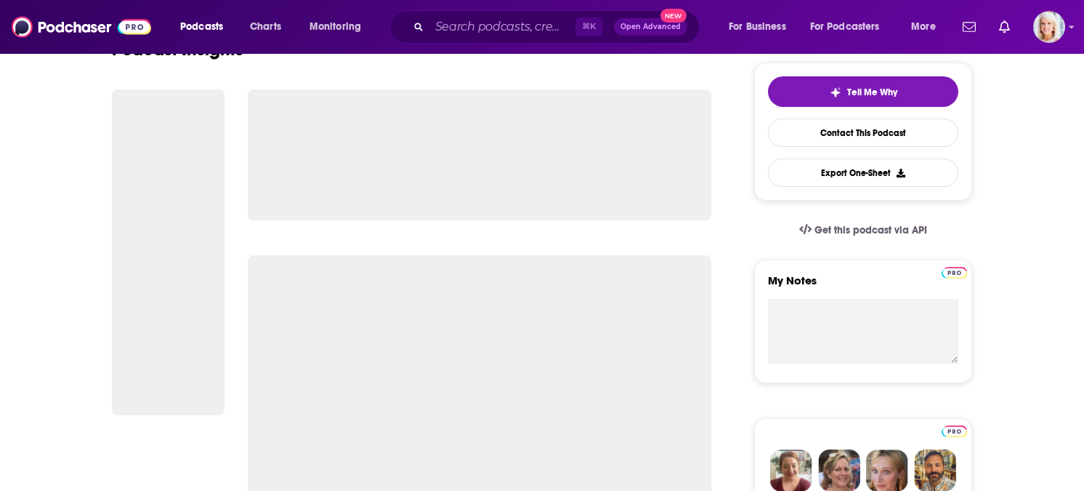
scroll to position [341, 0]
